Goal: Find specific page/section: Find specific page/section

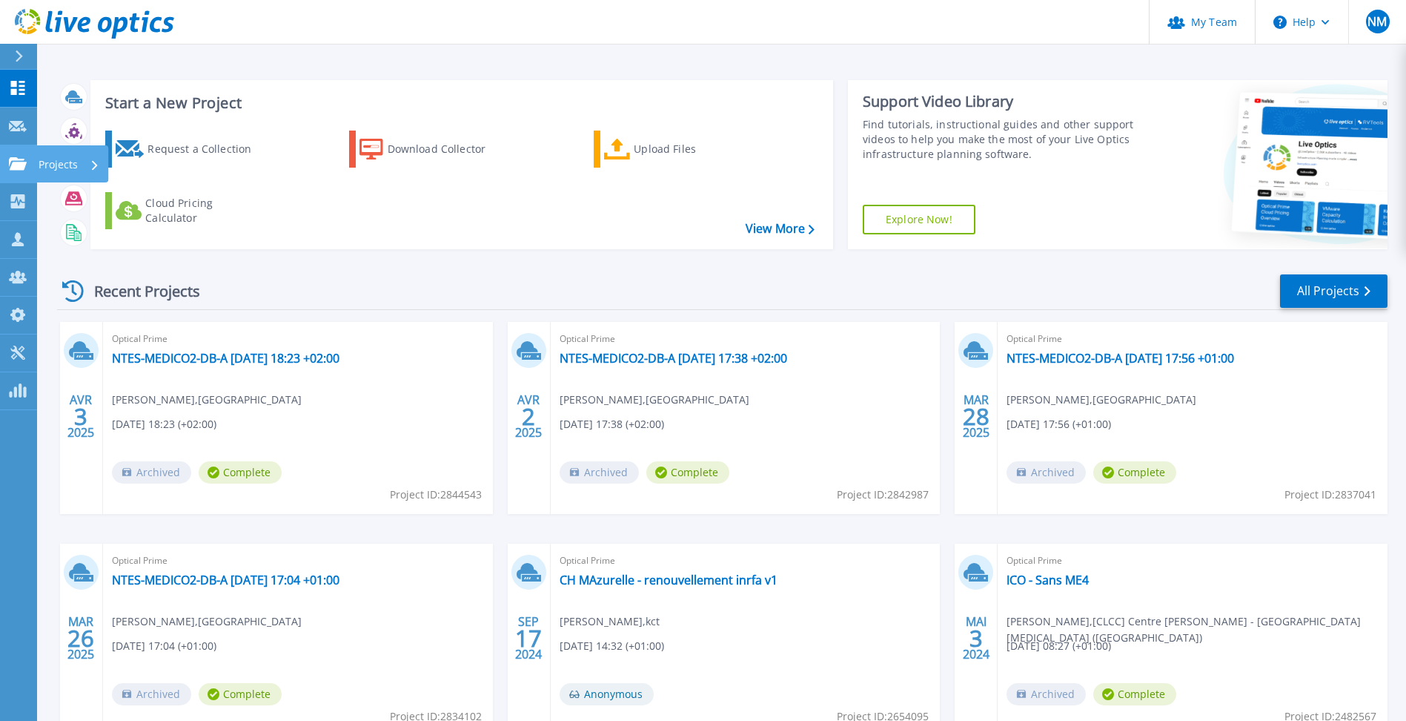
click at [18, 160] on icon at bounding box center [18, 163] width 18 height 13
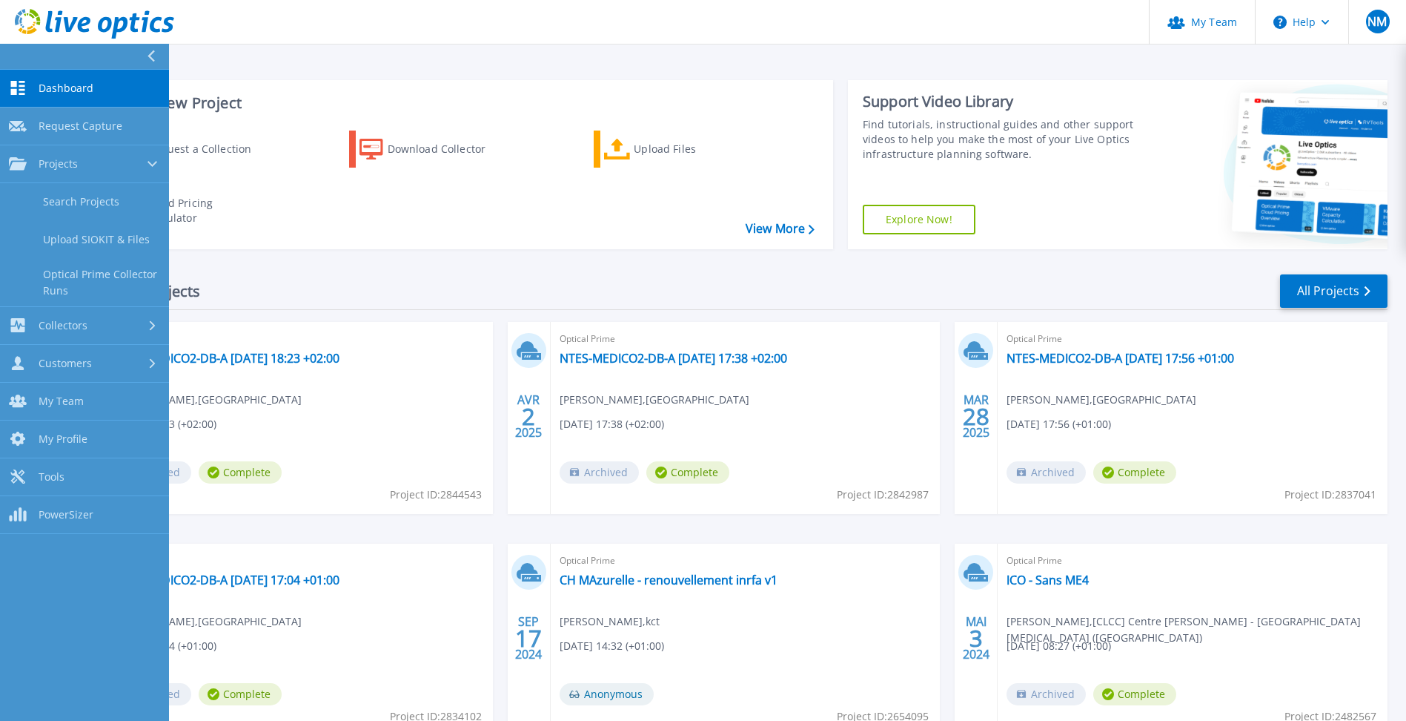
click at [558, 277] on div "Recent Projects All Projects" at bounding box center [722, 291] width 1331 height 37
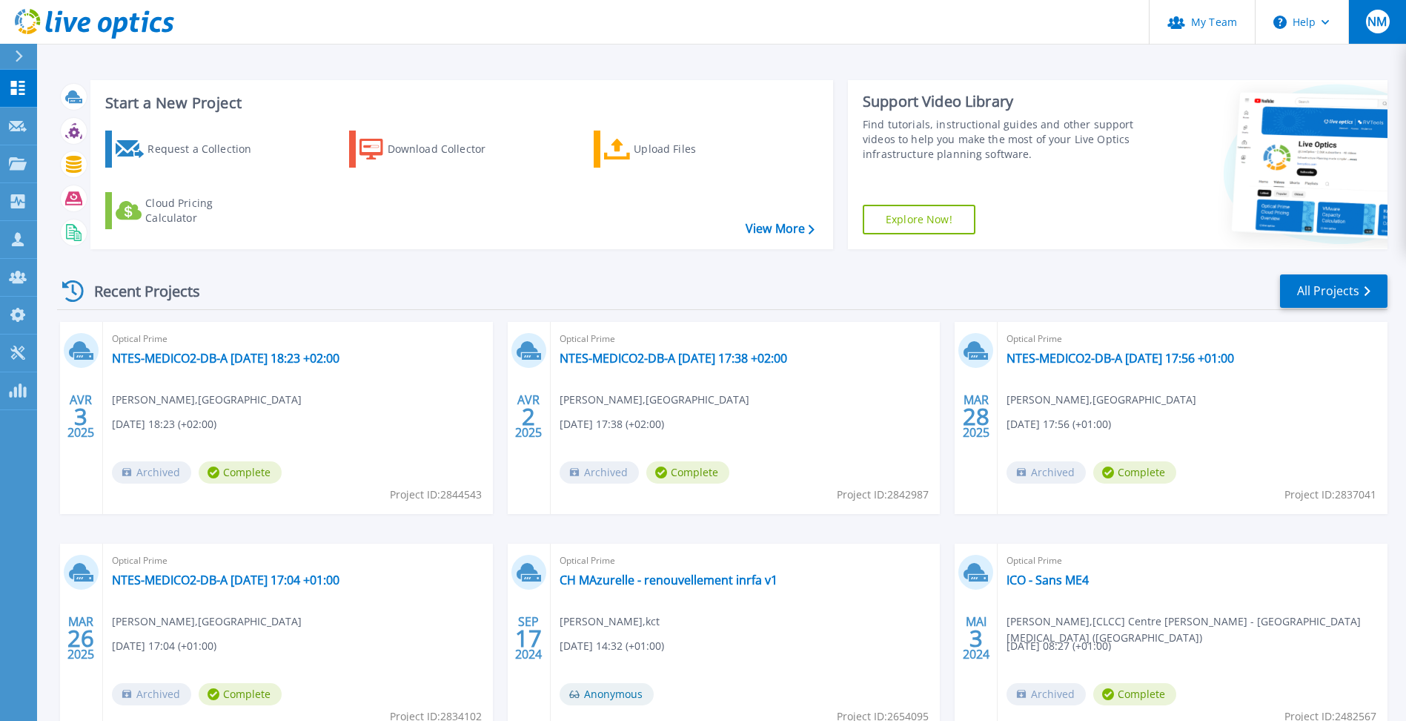
click at [1388, 27] on div "NM" at bounding box center [1378, 22] width 24 height 24
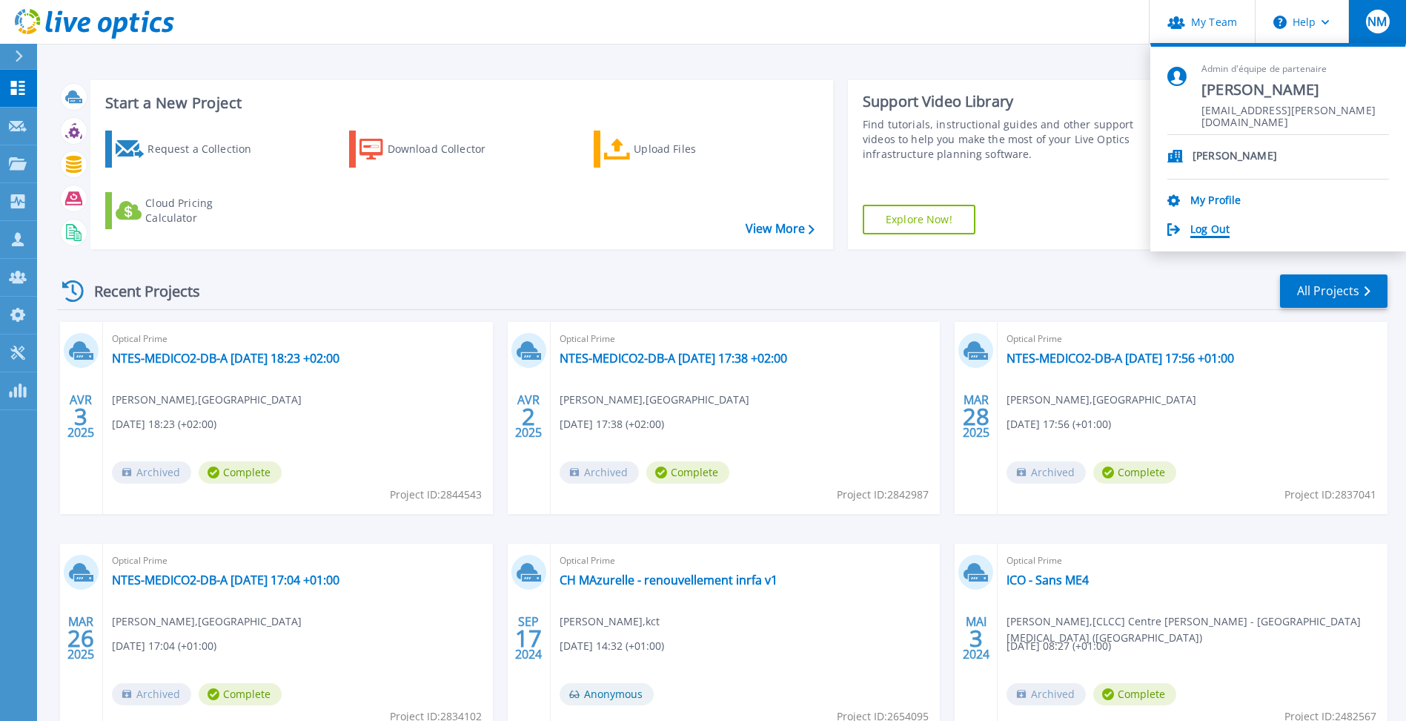
click at [1223, 231] on link "Log Out" at bounding box center [1210, 230] width 39 height 14
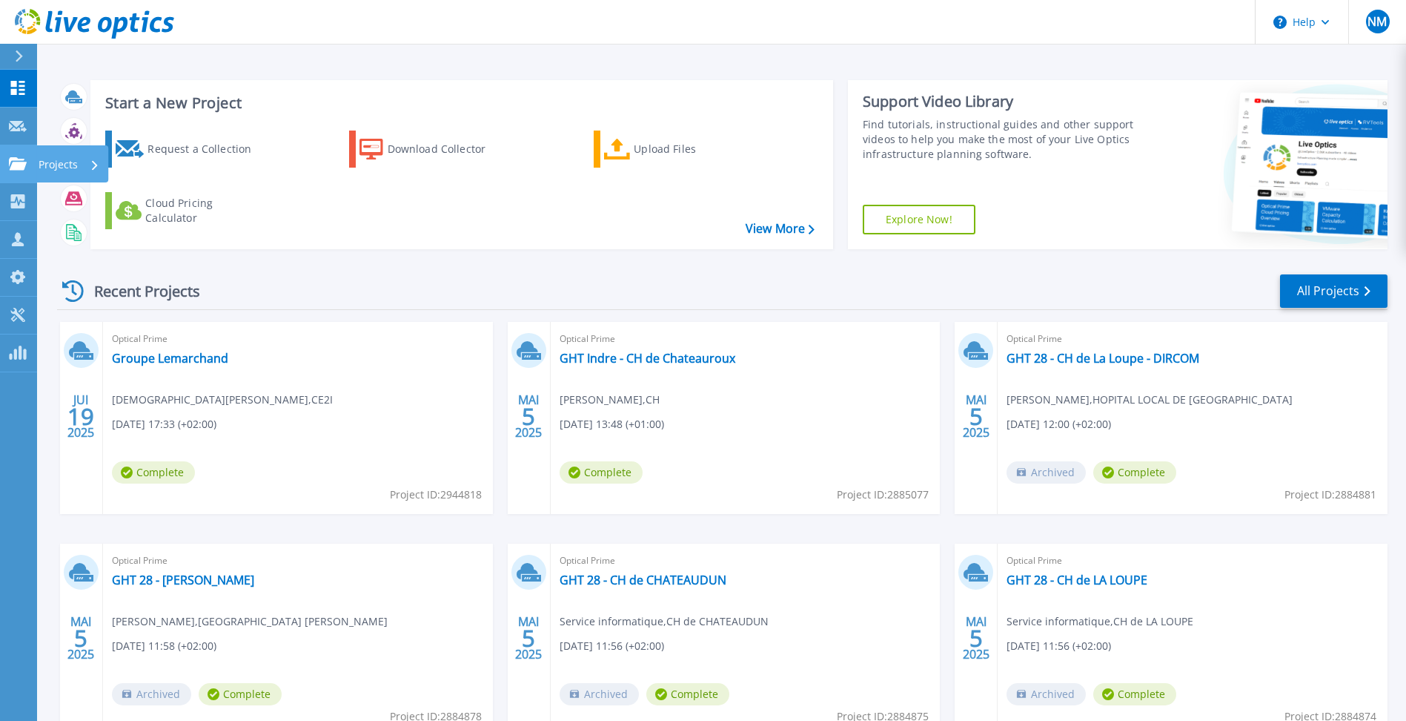
click at [7, 174] on link "Projects Projects" at bounding box center [18, 164] width 37 height 38
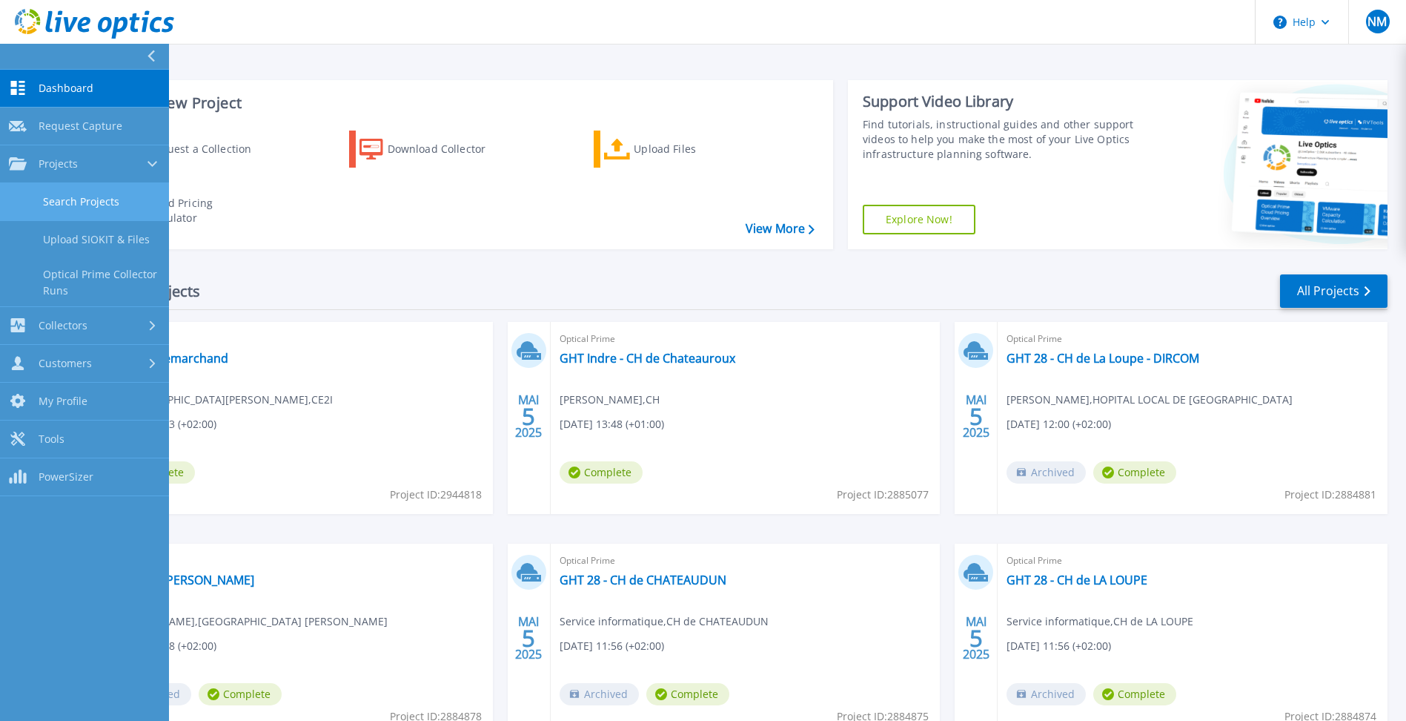
click at [87, 200] on link "Search Projects" at bounding box center [84, 202] width 169 height 38
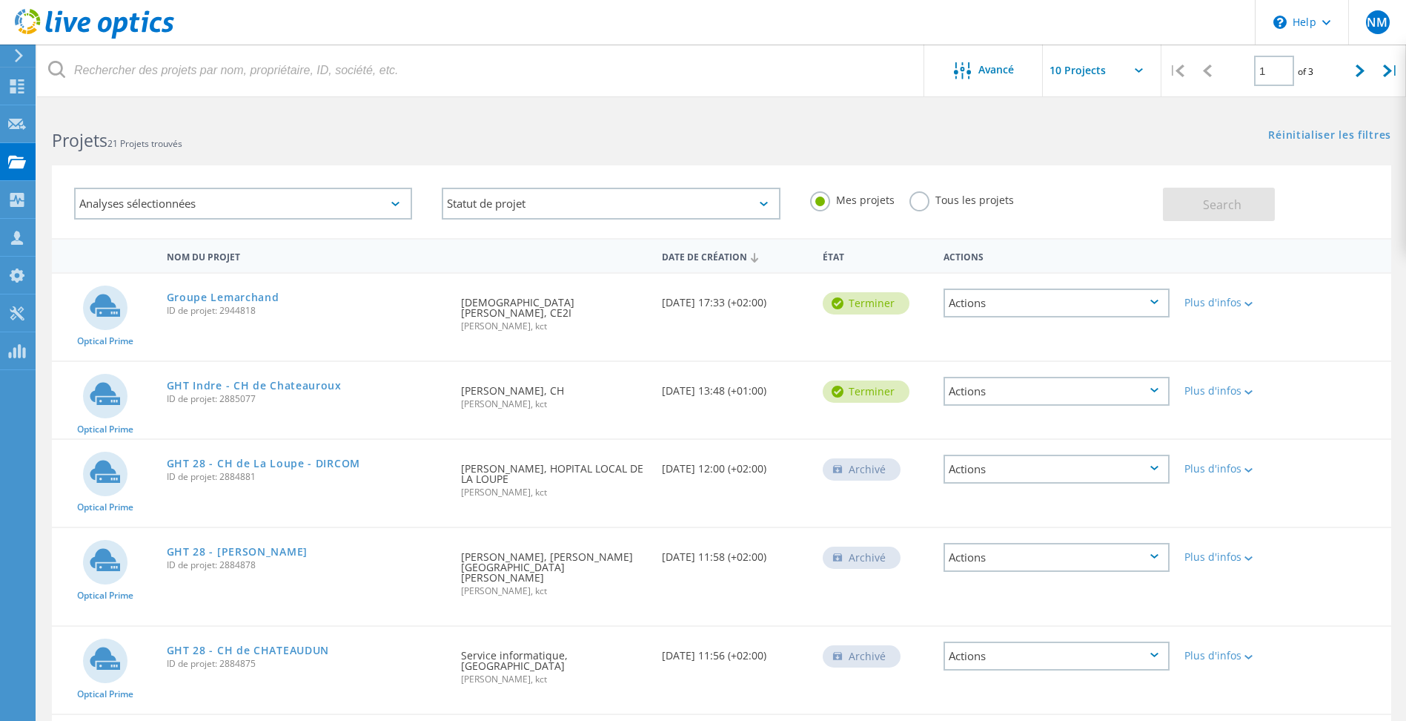
click at [694, 130] on h2 "Projets 21 Projets trouvés" at bounding box center [379, 140] width 655 height 24
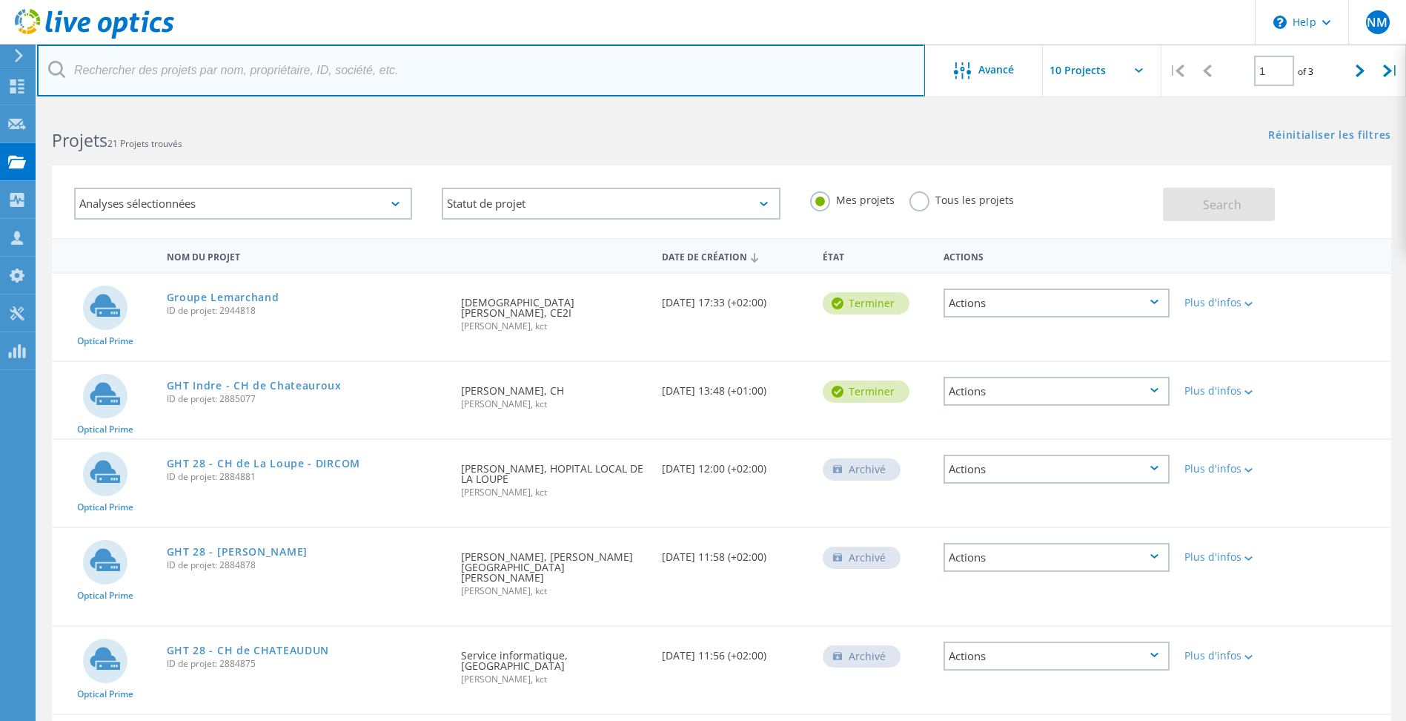
click at [558, 88] on input "text" at bounding box center [481, 70] width 888 height 52
click at [469, 52] on input "text" at bounding box center [481, 70] width 888 height 52
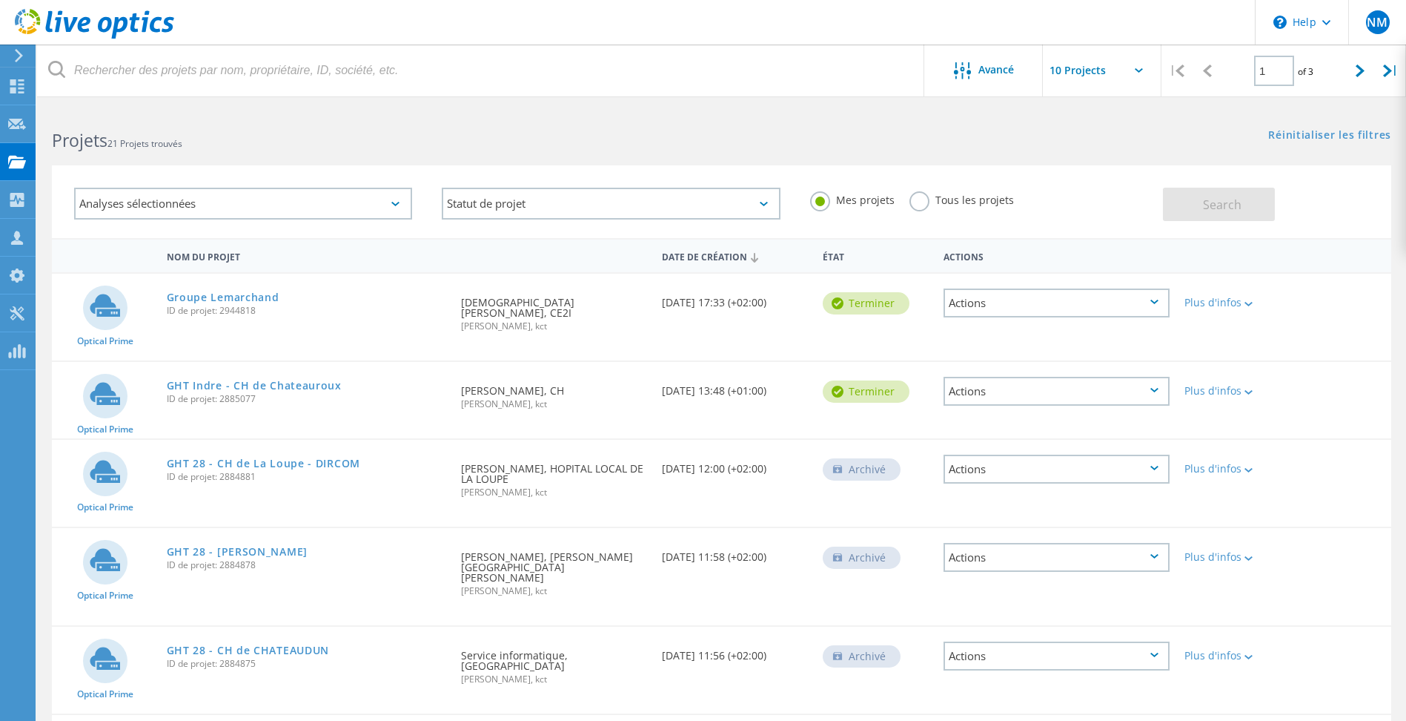
click at [448, 122] on div "Projets 21 Projets trouvés" at bounding box center [379, 127] width 684 height 39
click at [419, 33] on header "\n Help Explore Helpful Articles Contact Support NM Membre d'équipe de partenai…" at bounding box center [703, 22] width 1406 height 44
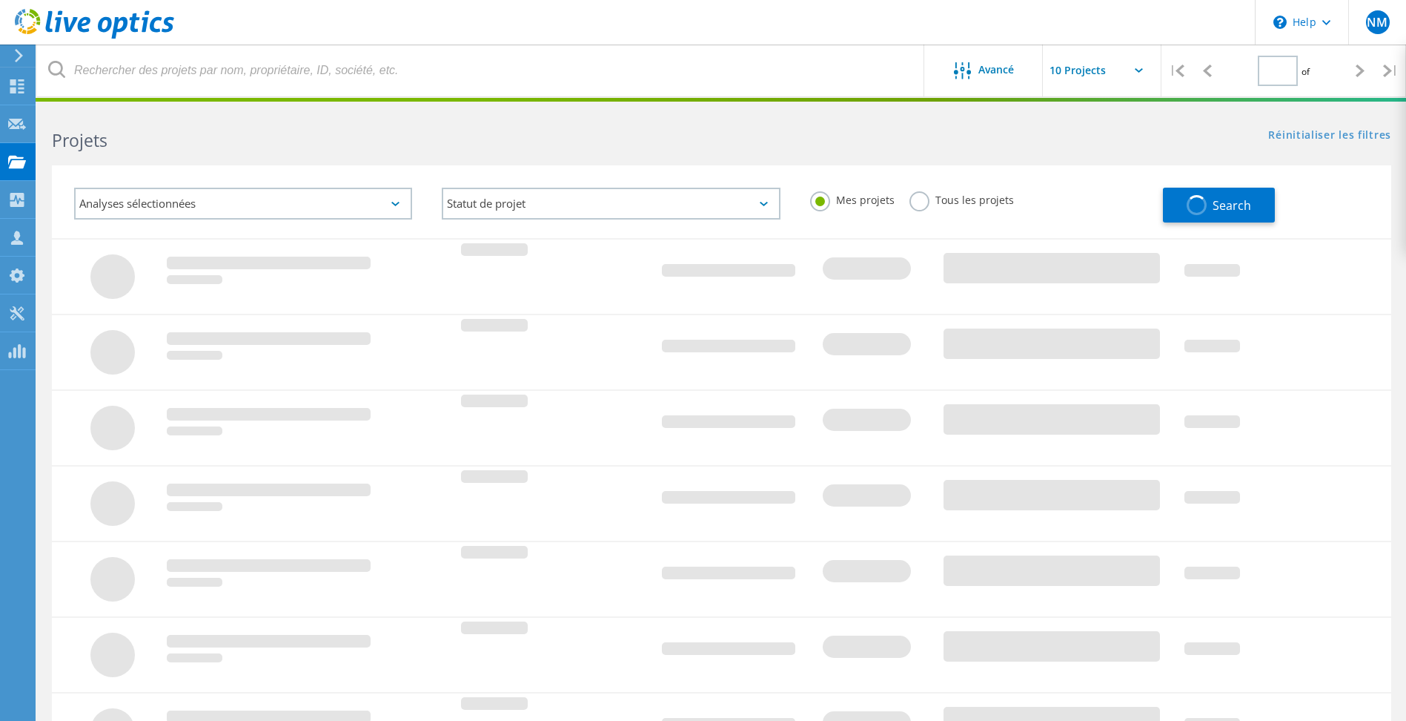
type input "1"
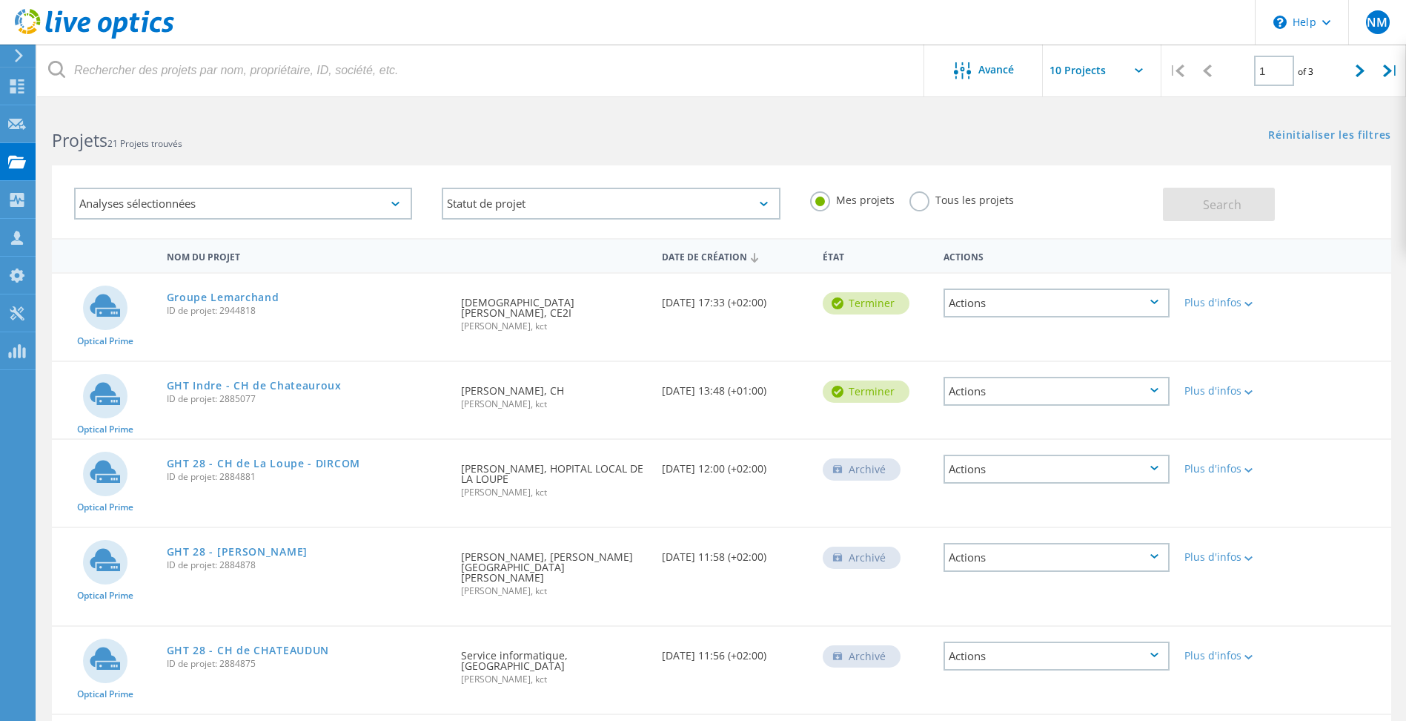
click at [698, 148] on h2 "Projets 21 Projets trouvés" at bounding box center [379, 140] width 655 height 24
click at [460, 128] on div "Projets 21 Projets trouvés" at bounding box center [379, 127] width 684 height 39
